Goal: Communication & Community: Answer question/provide support

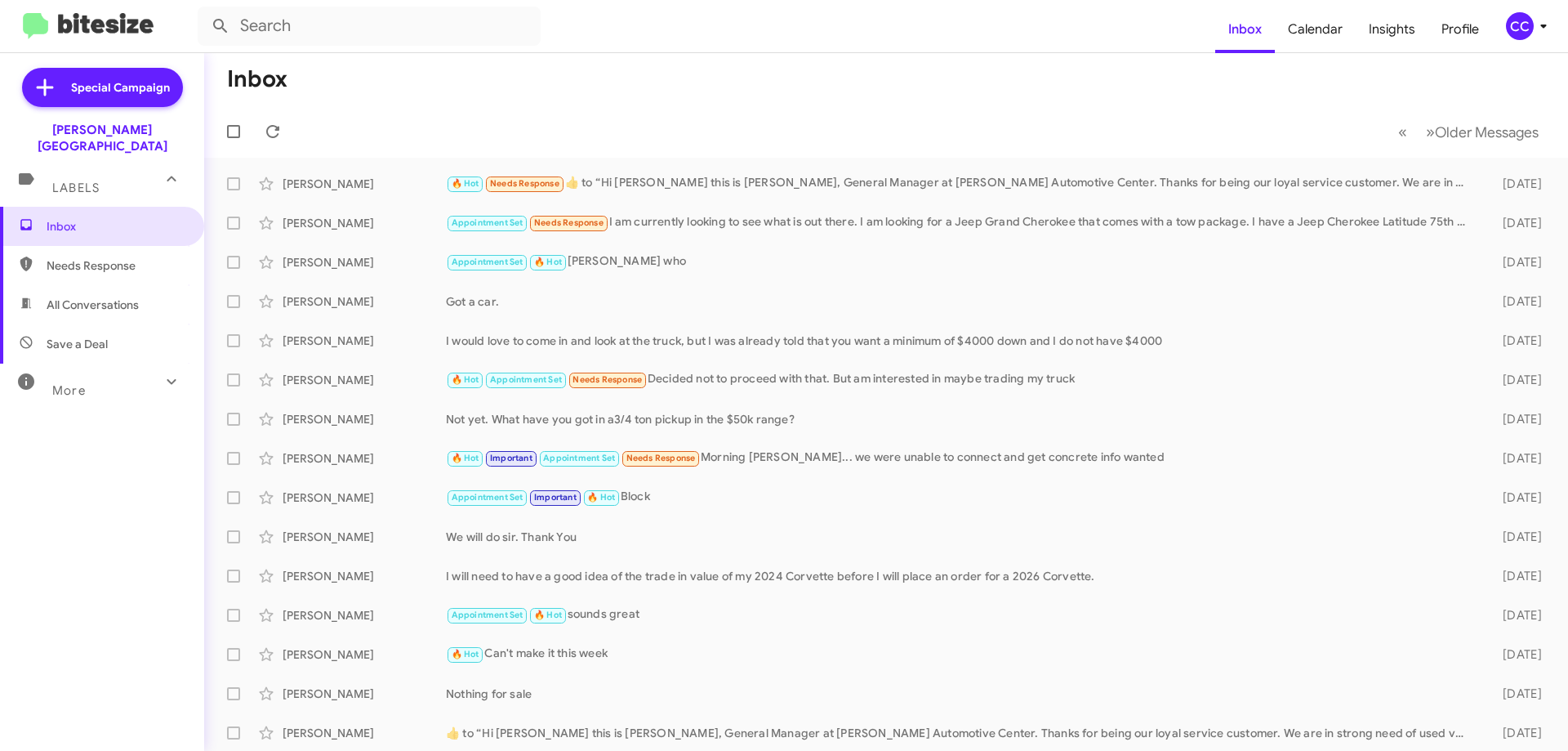
click at [94, 257] on span "Needs Response" at bounding box center [116, 265] width 139 height 17
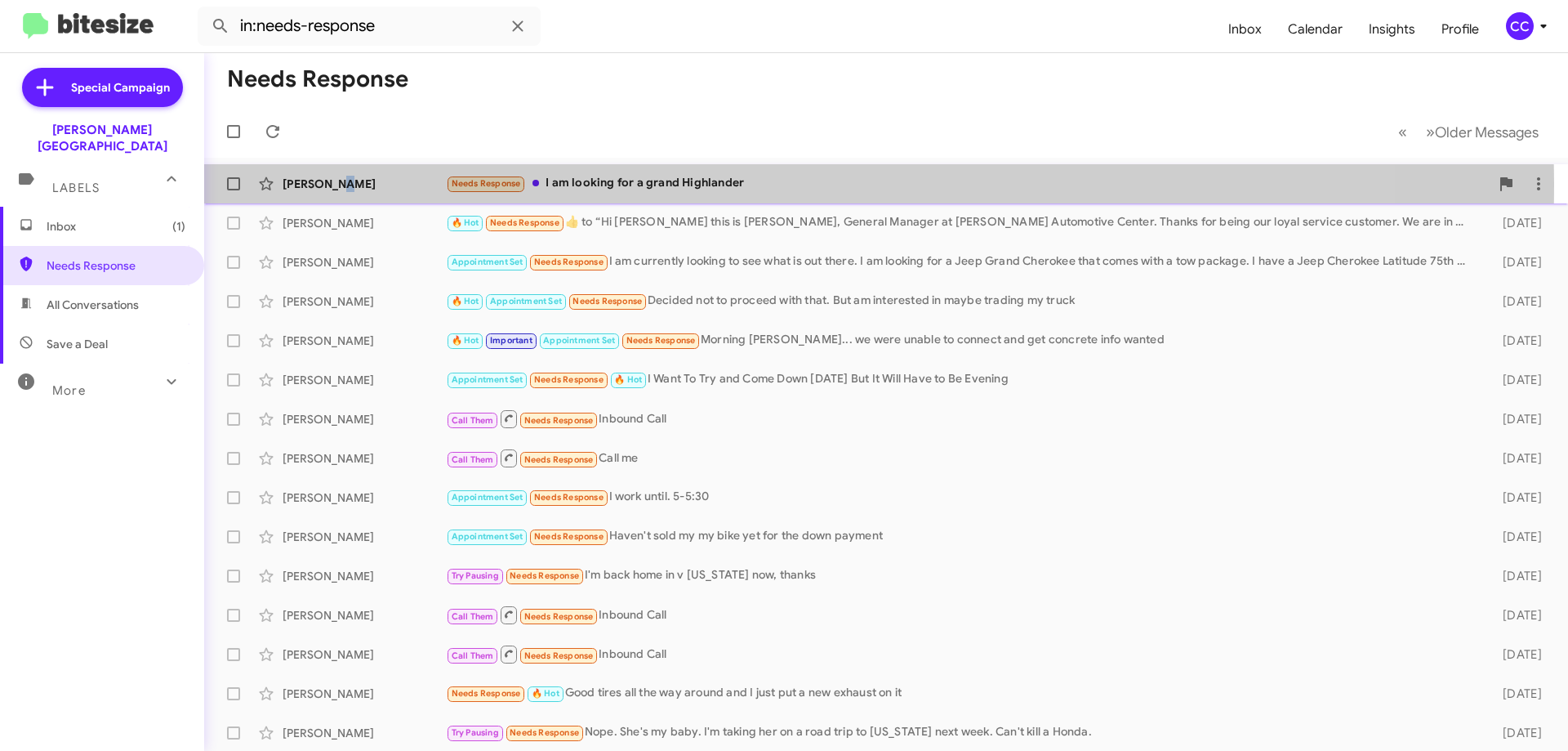
click at [334, 183] on div "[PERSON_NAME]" at bounding box center [364, 183] width 163 height 17
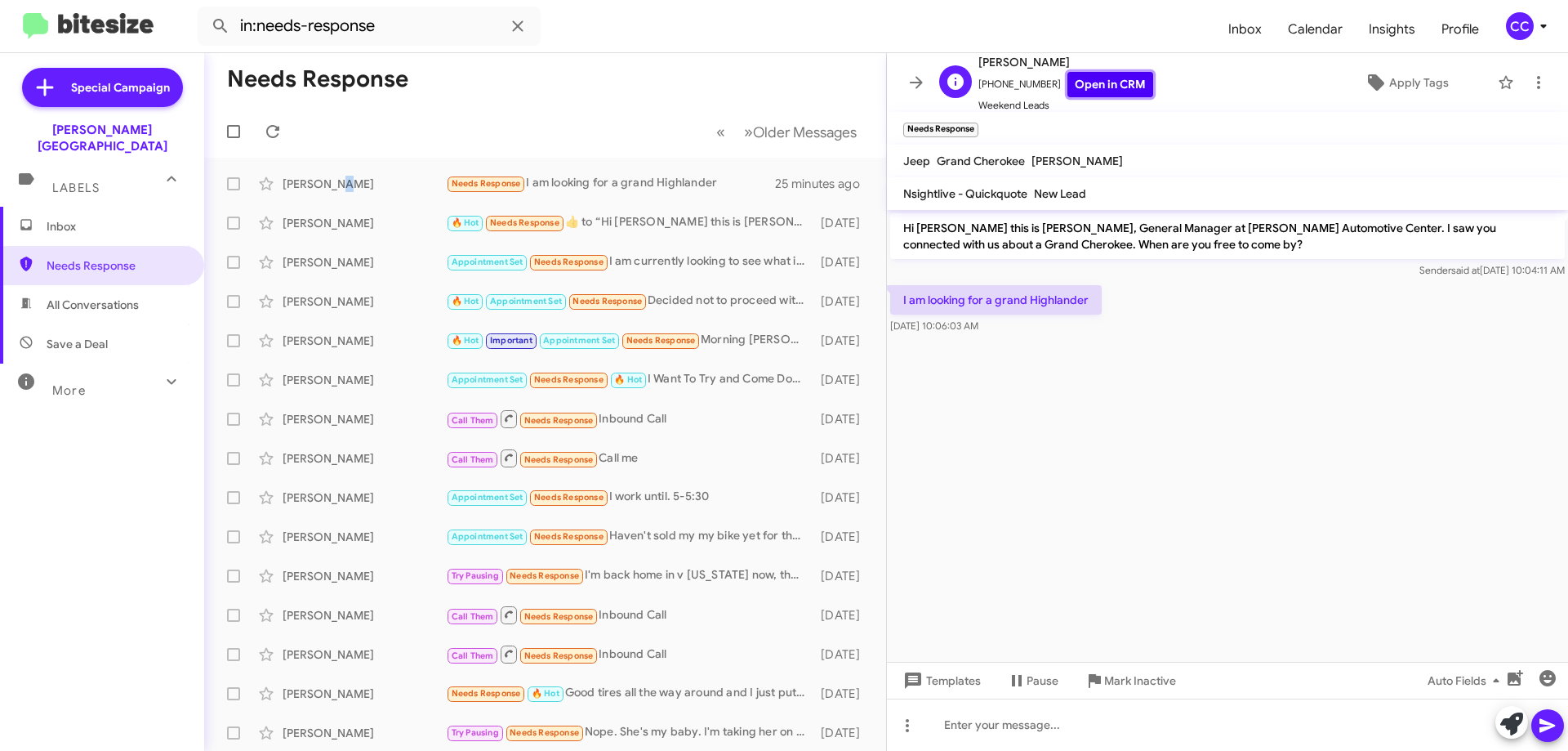
click at [1087, 86] on link "Open in CRM" at bounding box center [1110, 85] width 85 height 26
click at [847, 176] on icon at bounding box center [857, 183] width 19 height 19
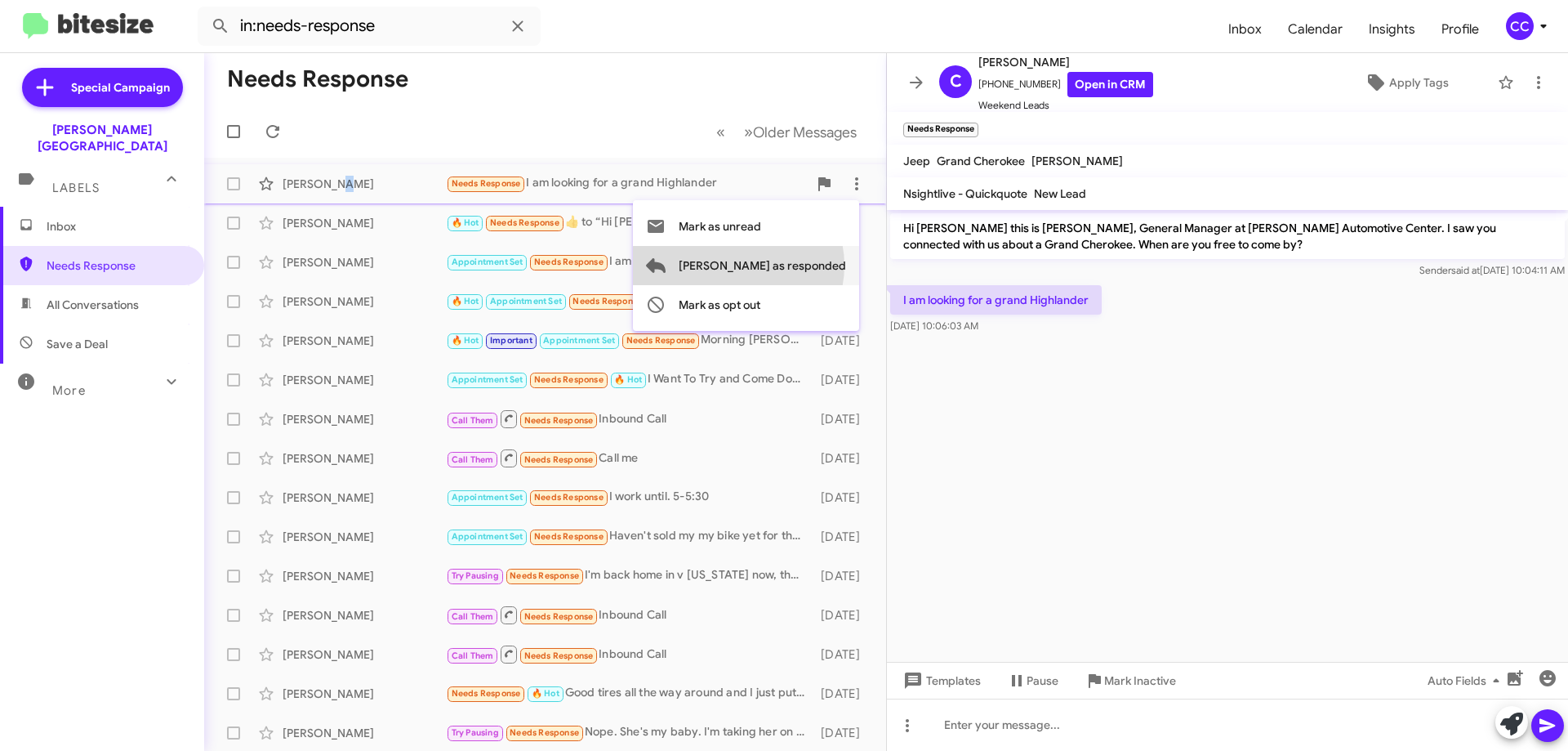
click at [804, 265] on span "[PERSON_NAME] as responded" at bounding box center [762, 265] width 167 height 39
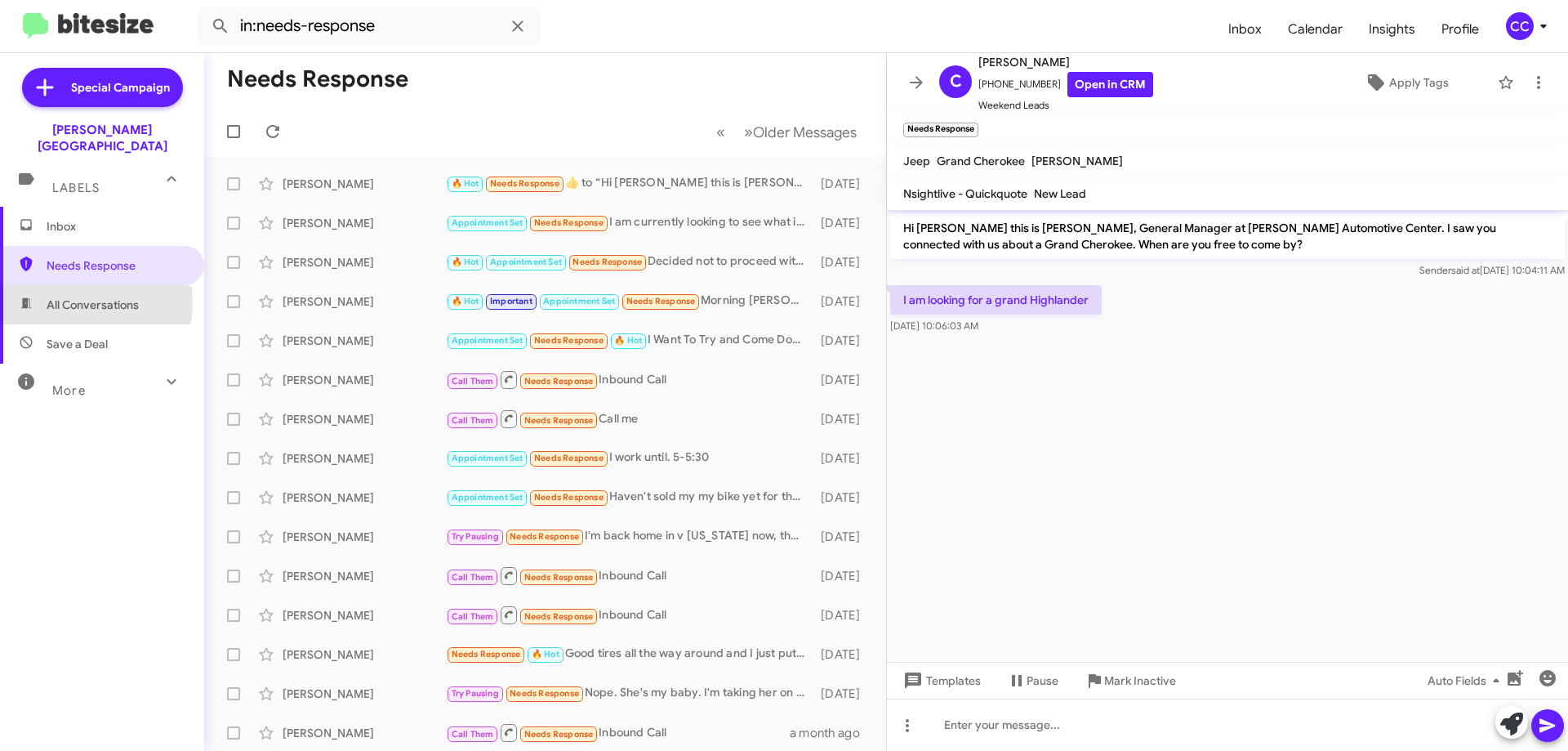
click at [80, 296] on span "All Conversations" at bounding box center [93, 304] width 93 height 17
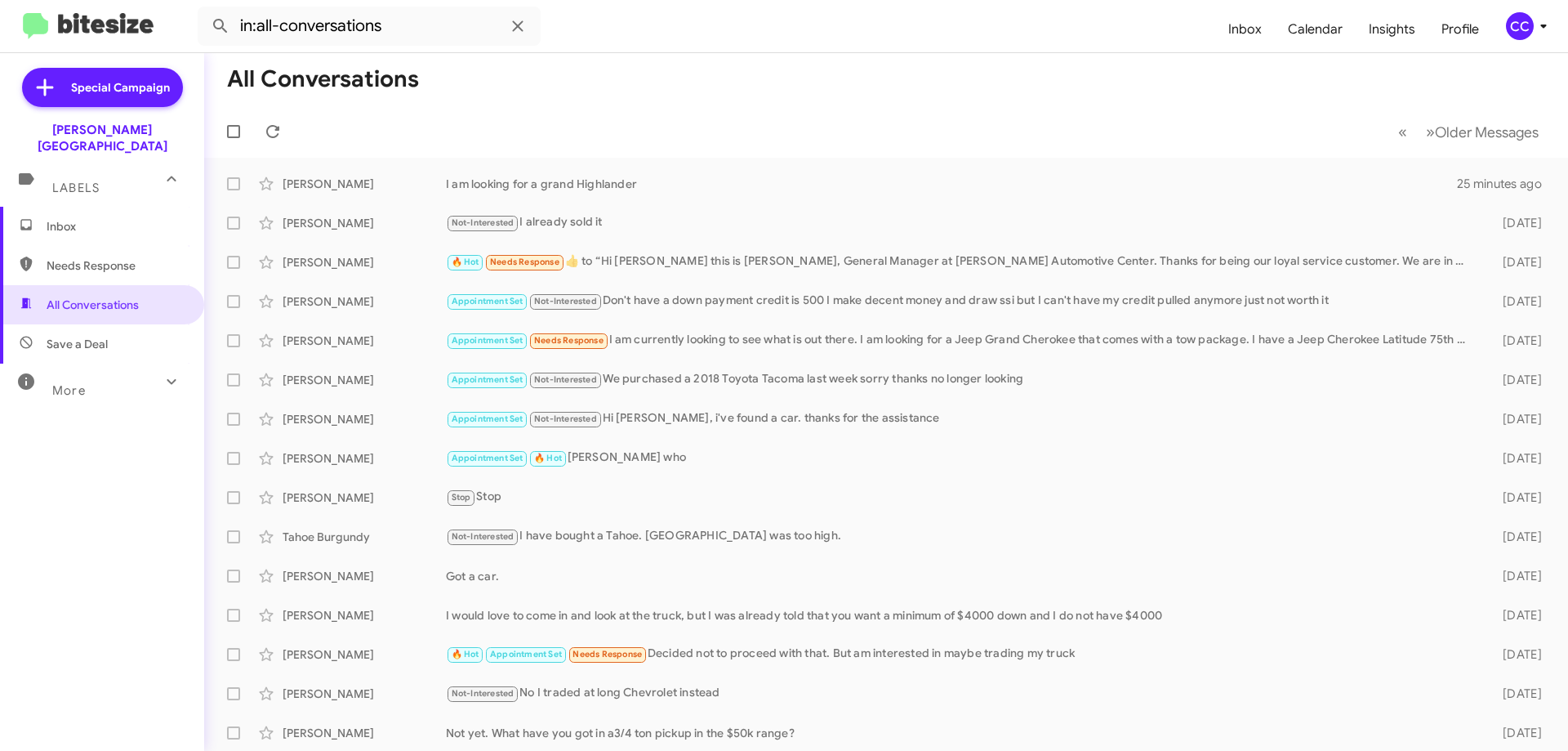
click at [91, 257] on span "Needs Response" at bounding box center [116, 265] width 139 height 17
type input "in:needs-response"
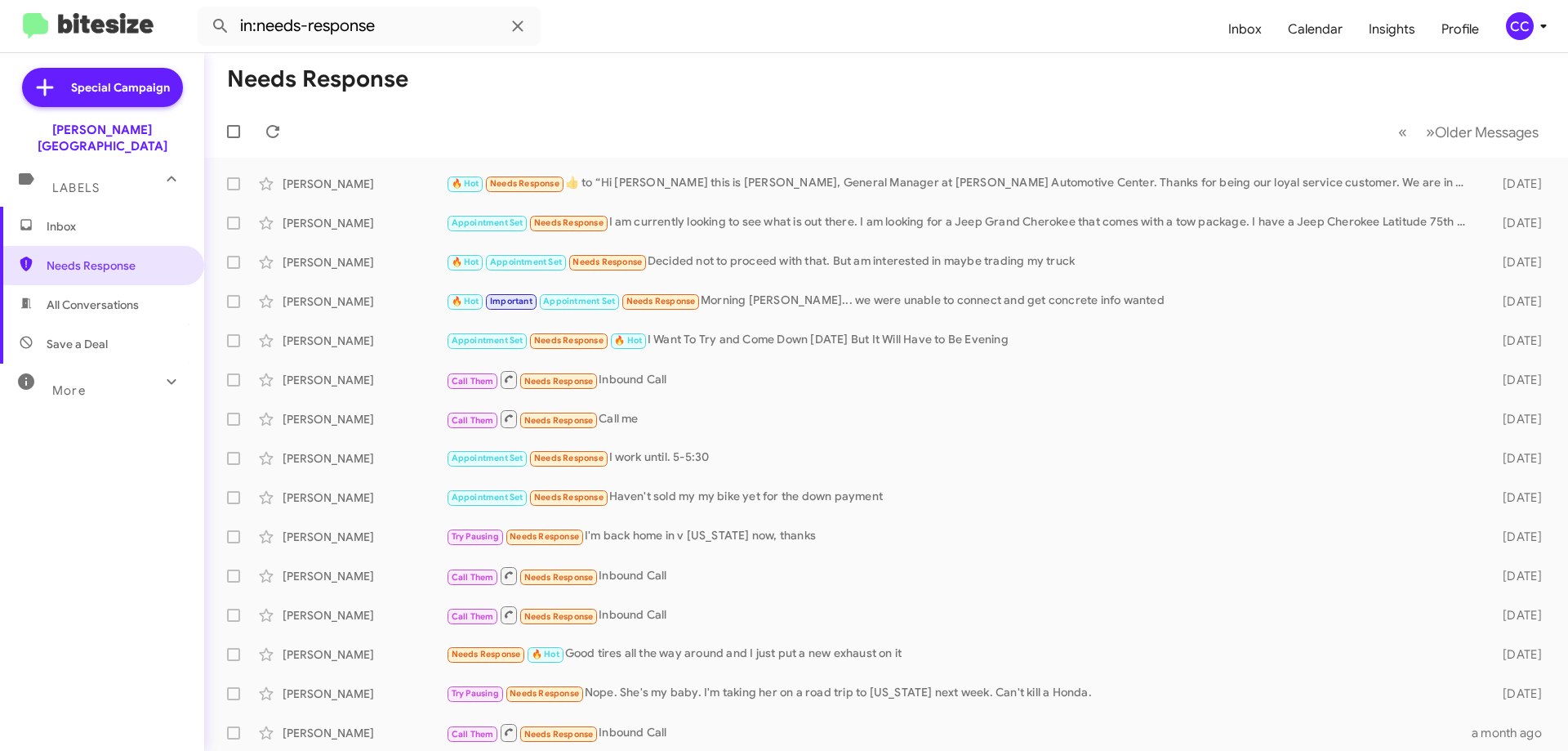
click at [58, 218] on span "Inbox" at bounding box center [116, 226] width 139 height 17
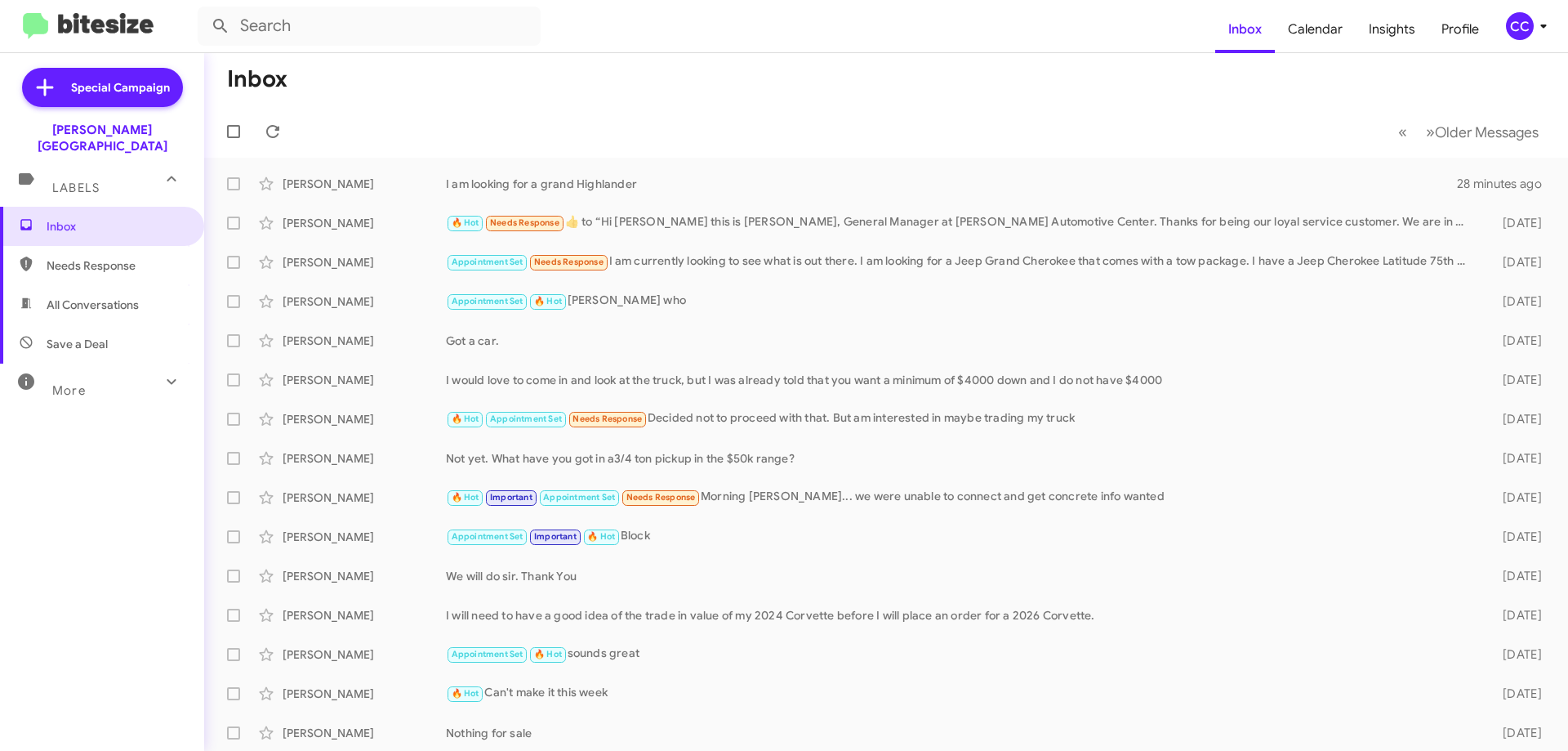
click at [108, 257] on span "Needs Response" at bounding box center [116, 265] width 139 height 17
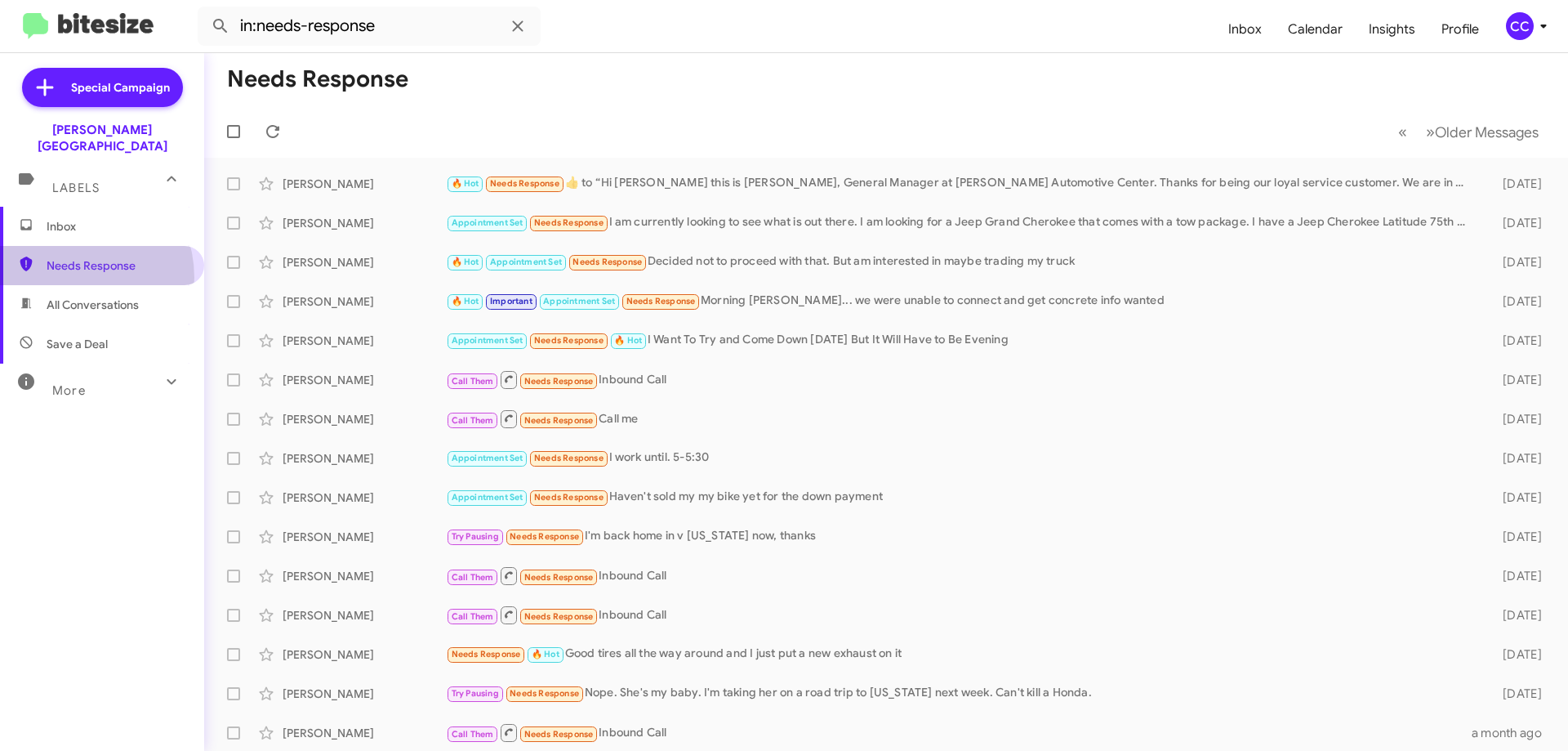
click at [65, 262] on span "Needs Response" at bounding box center [102, 265] width 204 height 39
click at [81, 296] on span "All Conversations" at bounding box center [93, 304] width 93 height 17
type input "in:all-conversations"
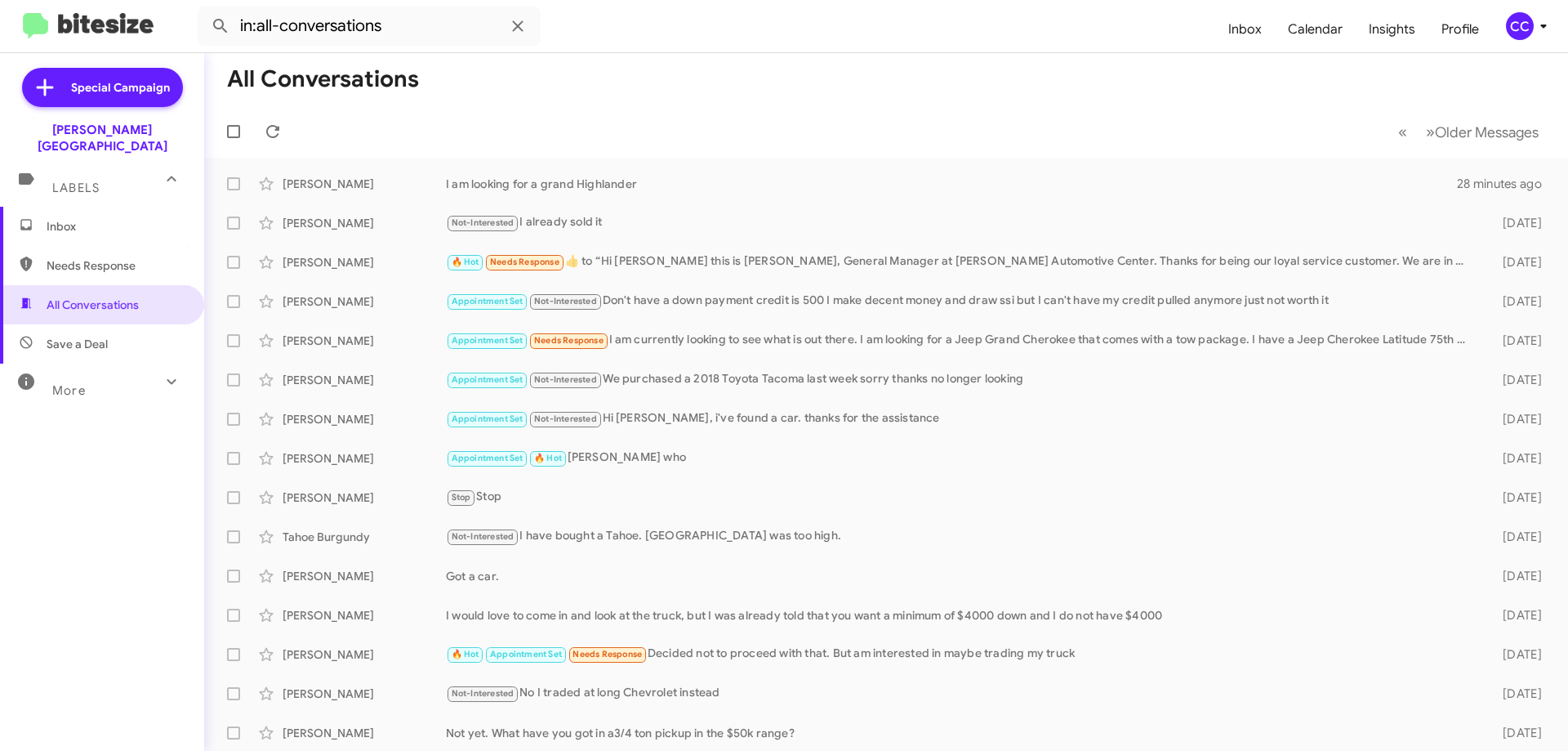
click at [62, 218] on span "Inbox" at bounding box center [116, 226] width 139 height 17
